Goal: Check status: Check status

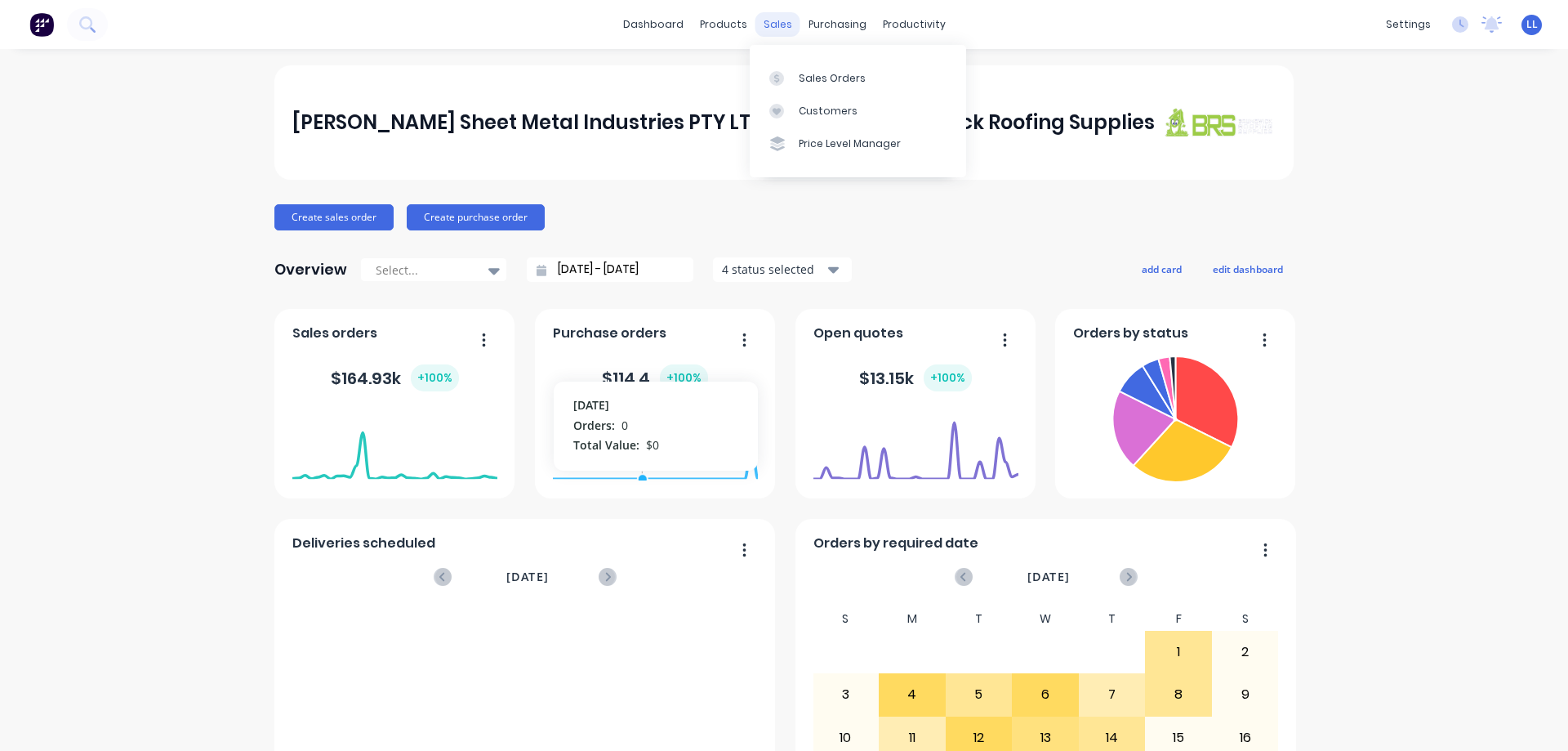
click at [773, 21] on div "sales" at bounding box center [777, 25] width 45 height 25
click at [802, 74] on div "Sales Orders" at bounding box center [832, 78] width 67 height 15
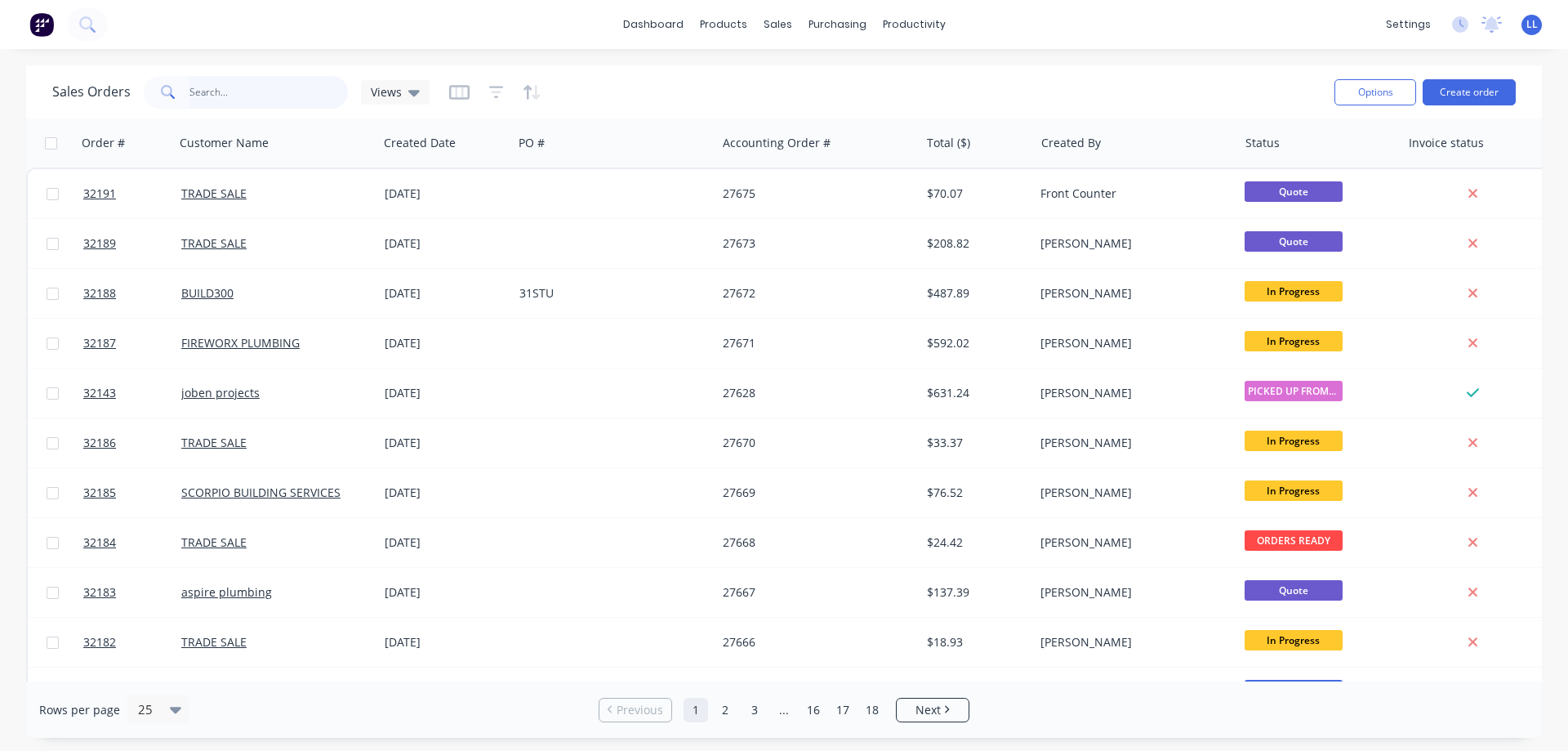
drag, startPoint x: 214, startPoint y: 90, endPoint x: 225, endPoint y: 91, distance: 11.0
click at [213, 90] on input "text" at bounding box center [269, 92] width 159 height 32
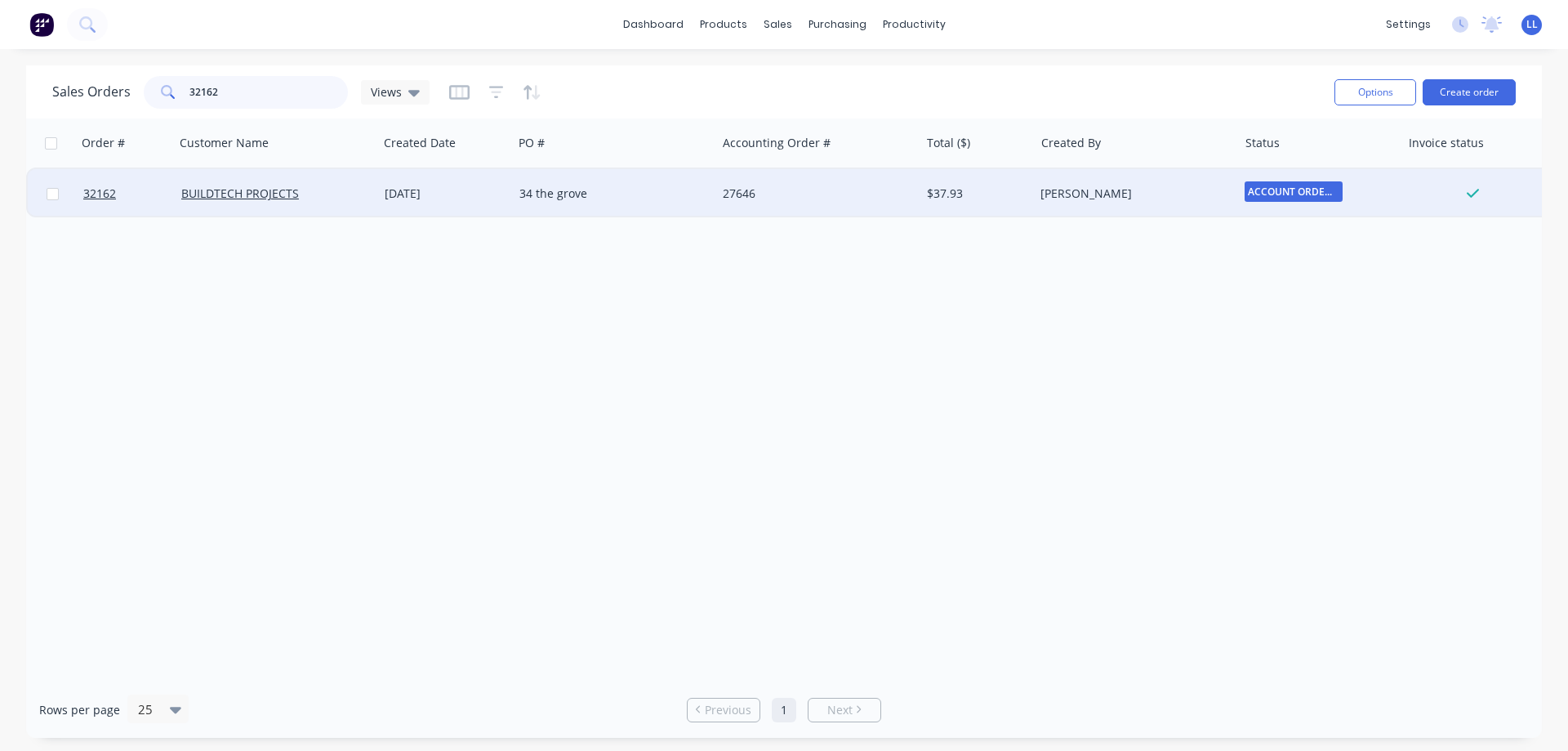
type input "32162"
click at [476, 188] on div "[DATE]" at bounding box center [445, 194] width 122 height 17
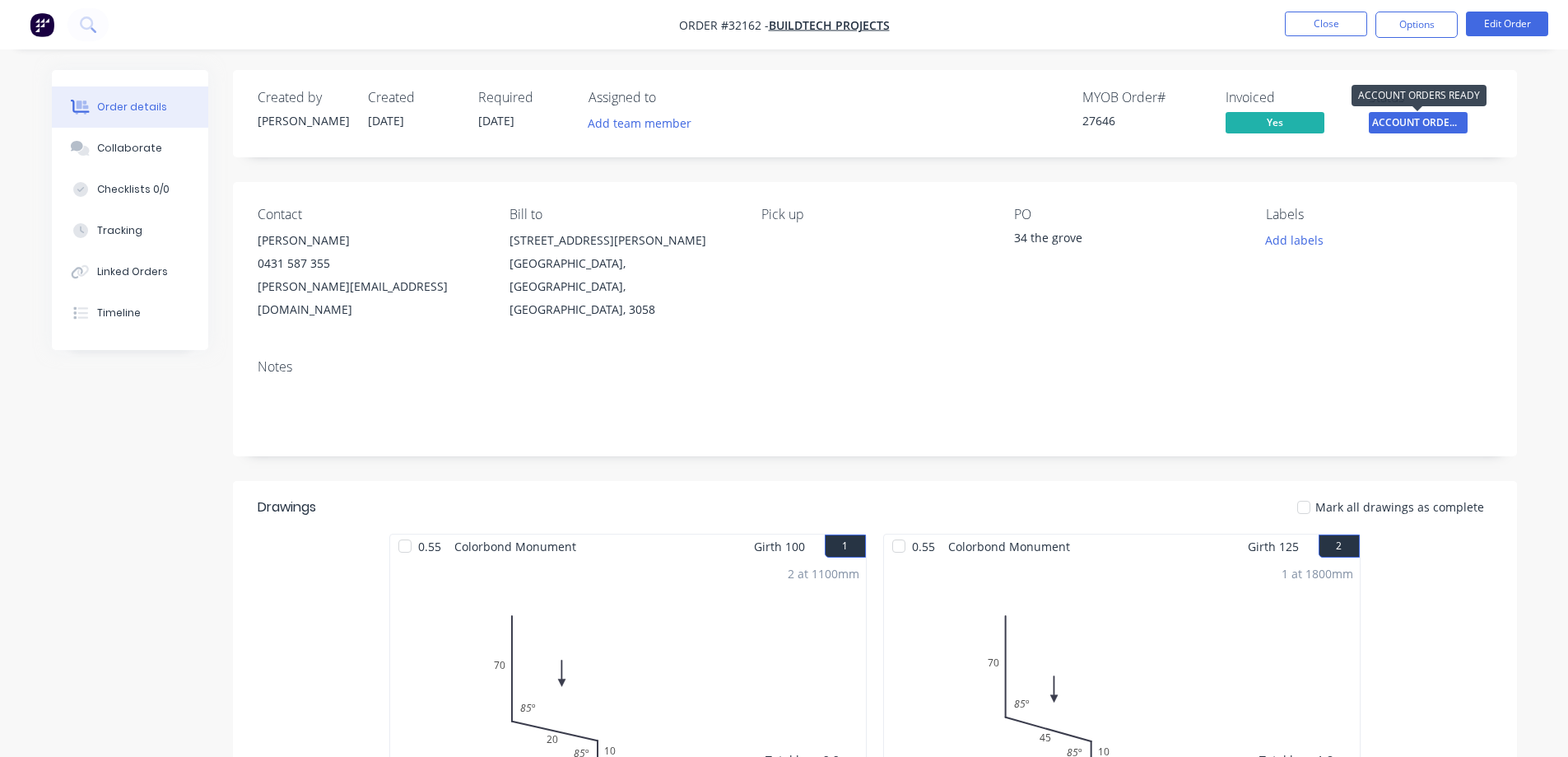
click at [1387, 128] on span "ACCOUNT ORDERS ..." at bounding box center [1418, 122] width 99 height 20
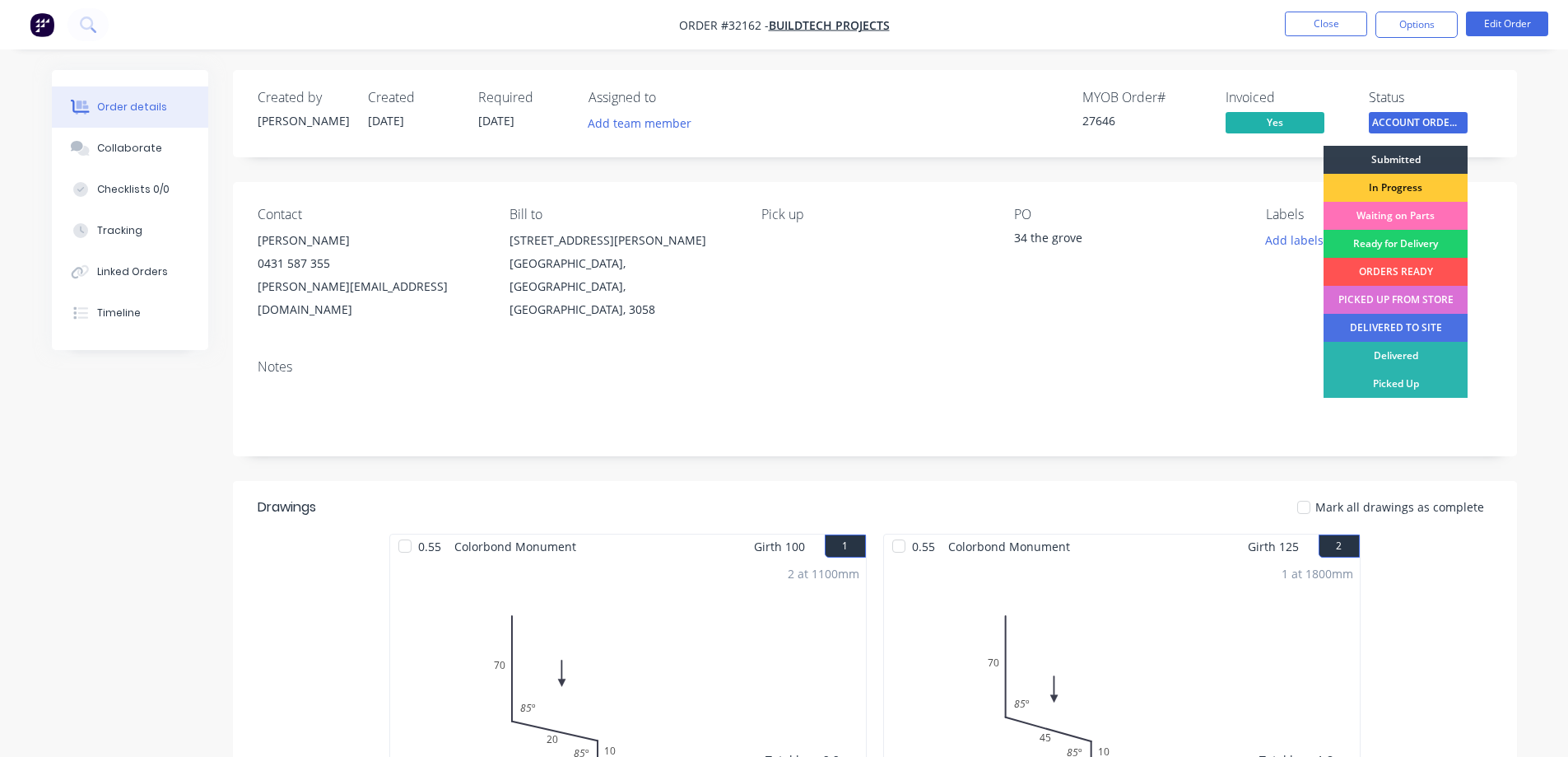
click at [1390, 302] on div "PICKED UP FROM STORE" at bounding box center [1395, 300] width 144 height 28
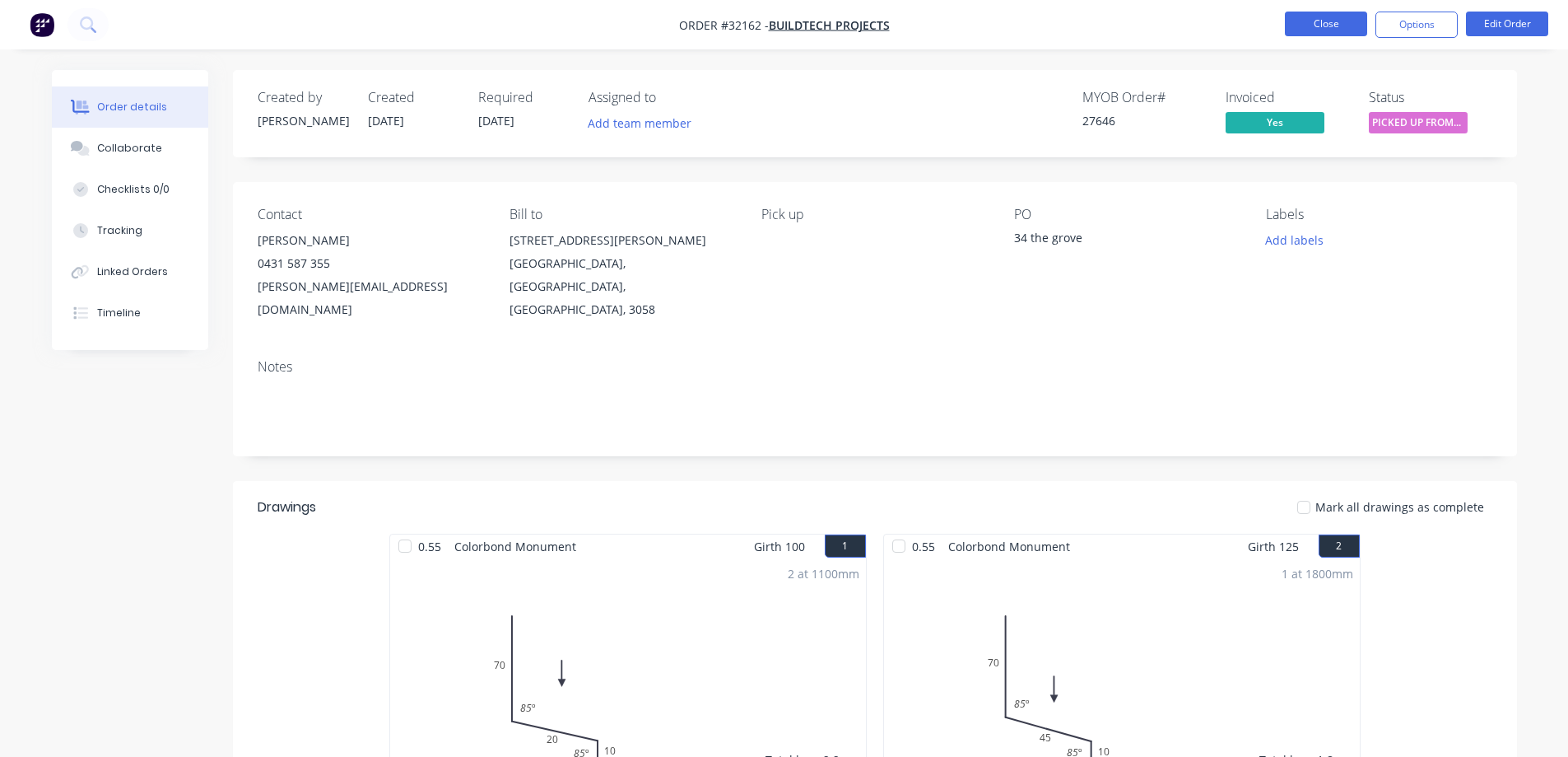
click at [1326, 26] on button "Close" at bounding box center [1325, 24] width 82 height 25
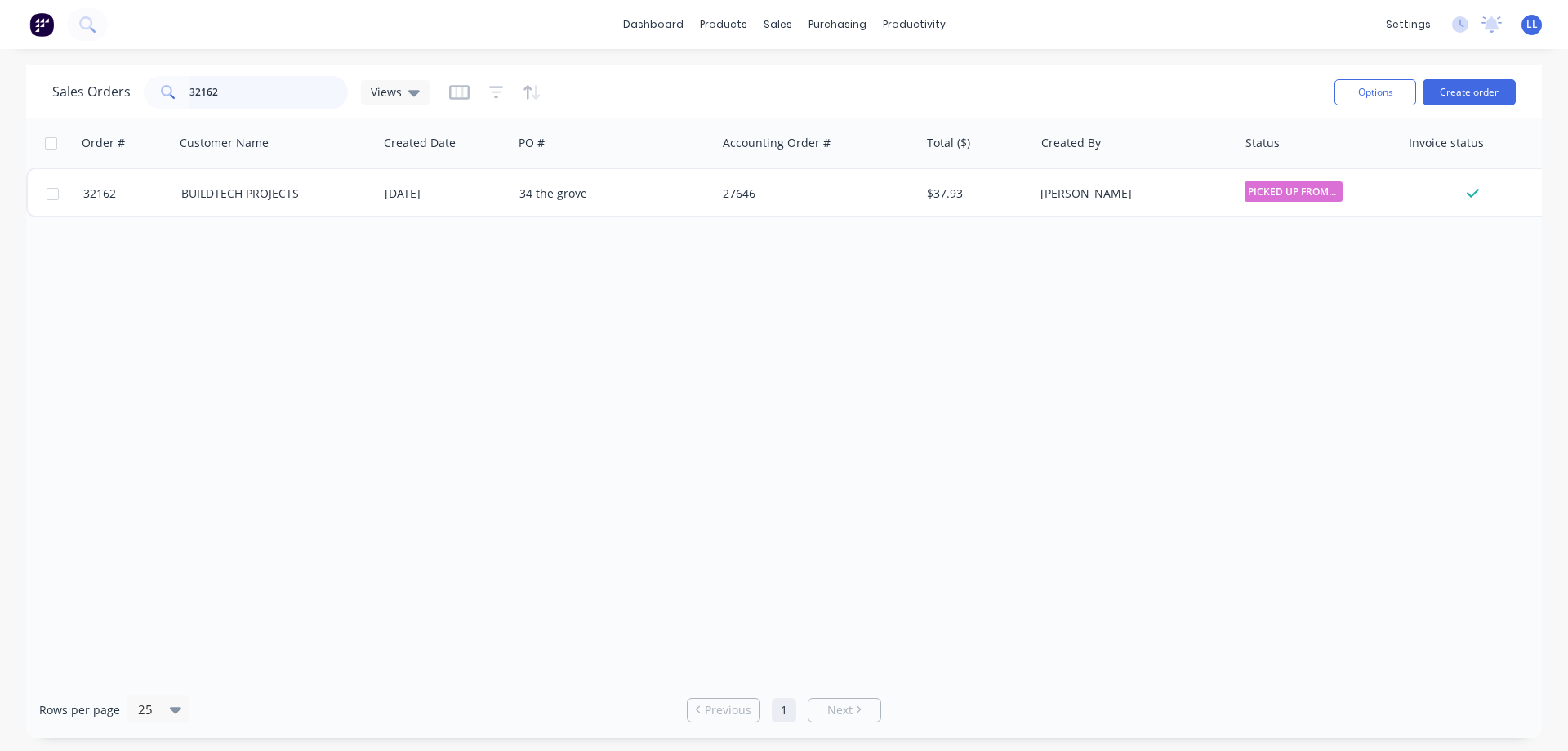
click at [237, 87] on input "32162" at bounding box center [269, 92] width 159 height 32
click at [37, 25] on img at bounding box center [42, 25] width 25 height 25
